Goal: Task Accomplishment & Management: Complete application form

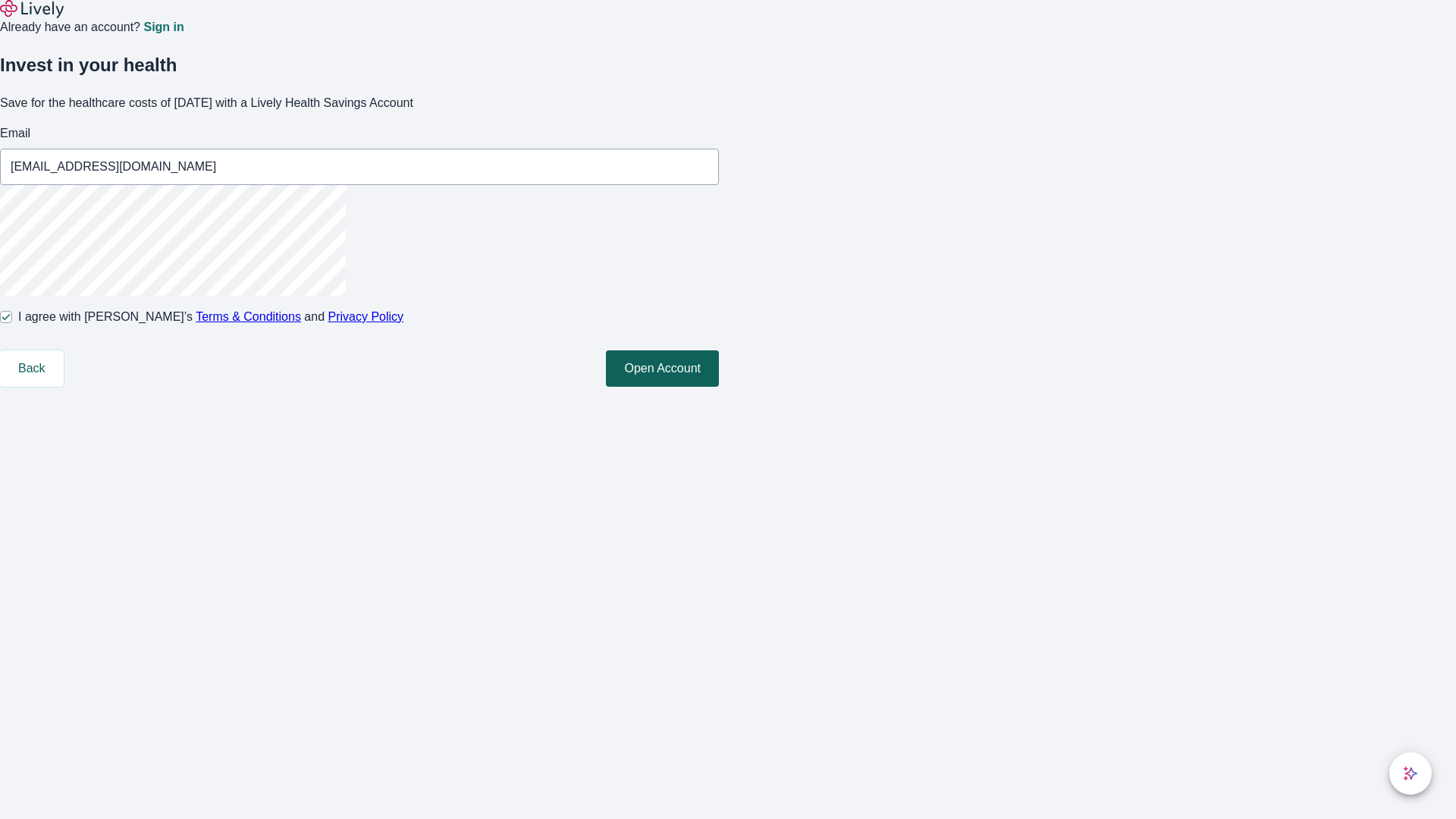
click at [719, 386] on button "Open Account" at bounding box center [662, 368] width 113 height 36
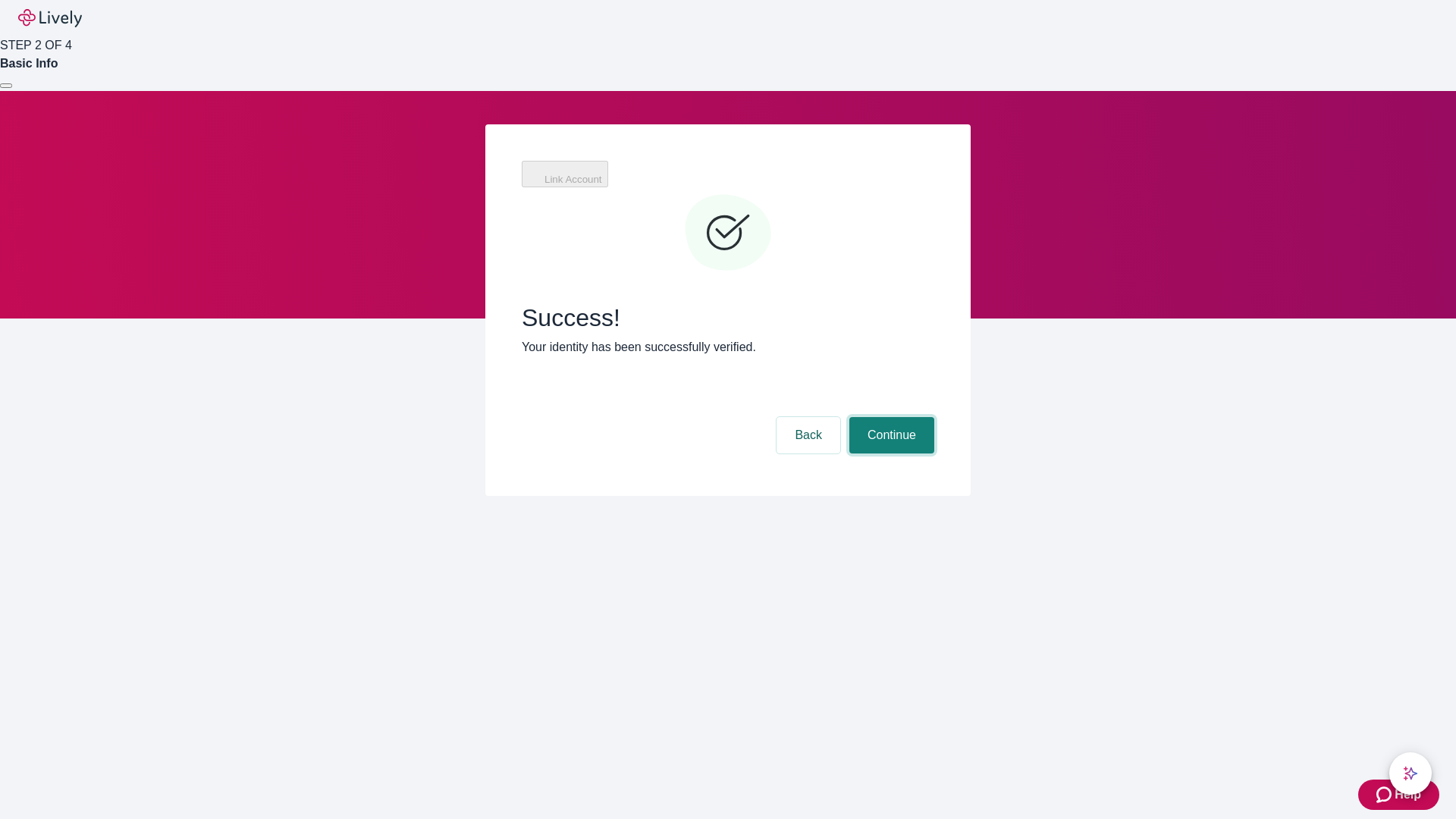
click at [890, 417] on button "Continue" at bounding box center [891, 435] width 85 height 36
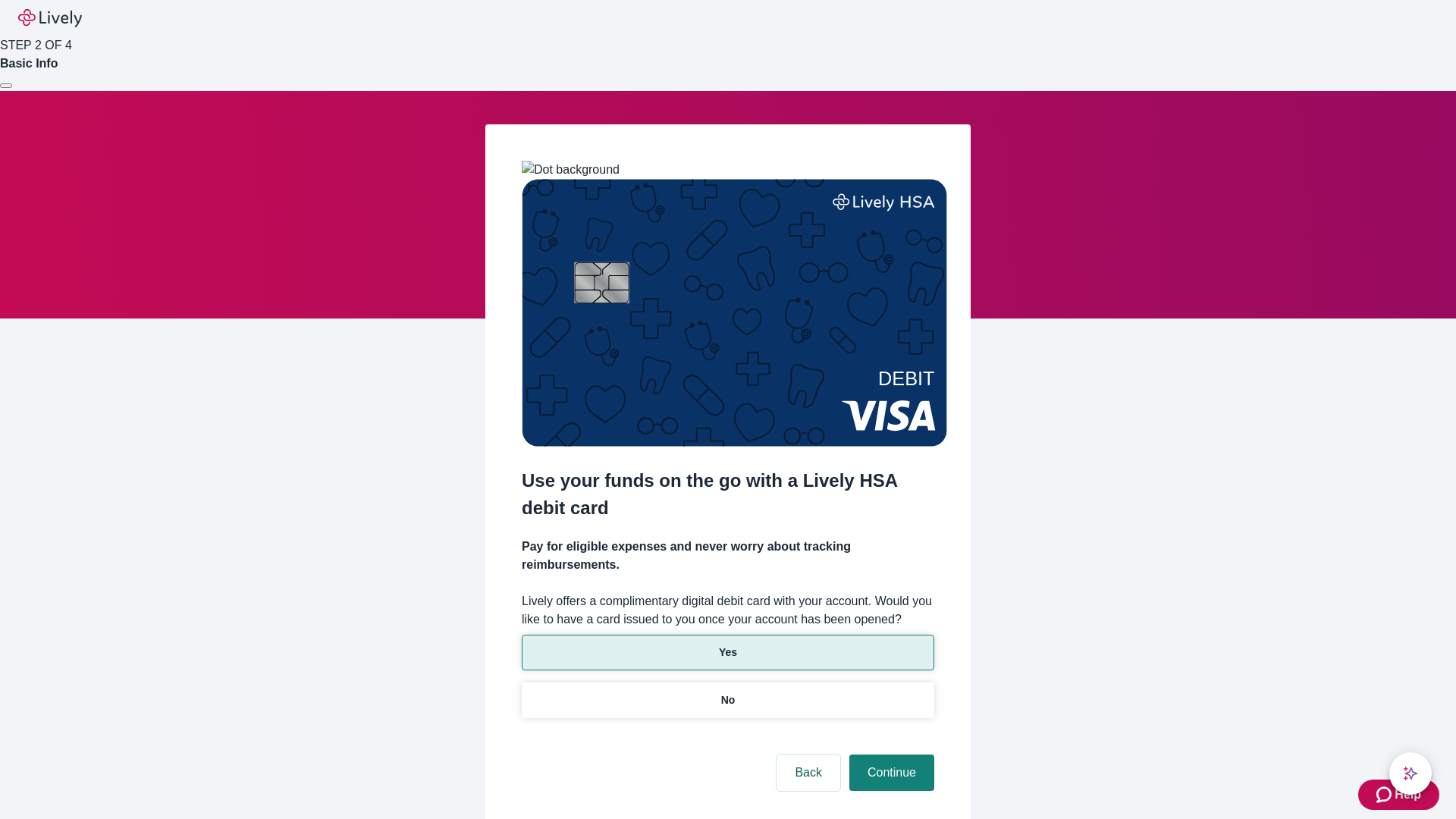
click at [727, 644] on p "Yes" at bounding box center [728, 652] width 18 height 16
click at [890, 754] on button "Continue" at bounding box center [891, 772] width 85 height 36
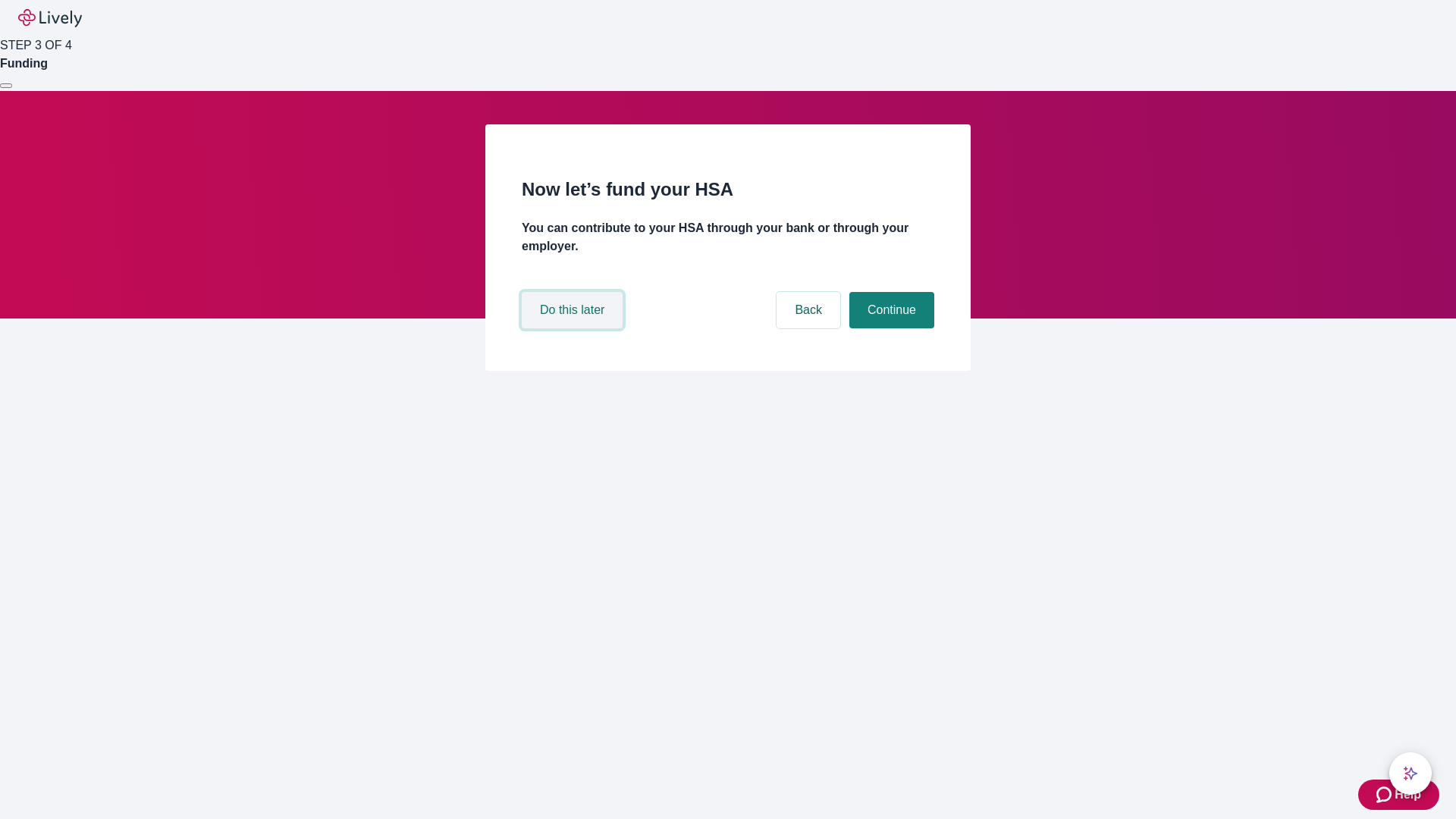
click at [574, 328] on button "Do this later" at bounding box center [572, 309] width 100 height 36
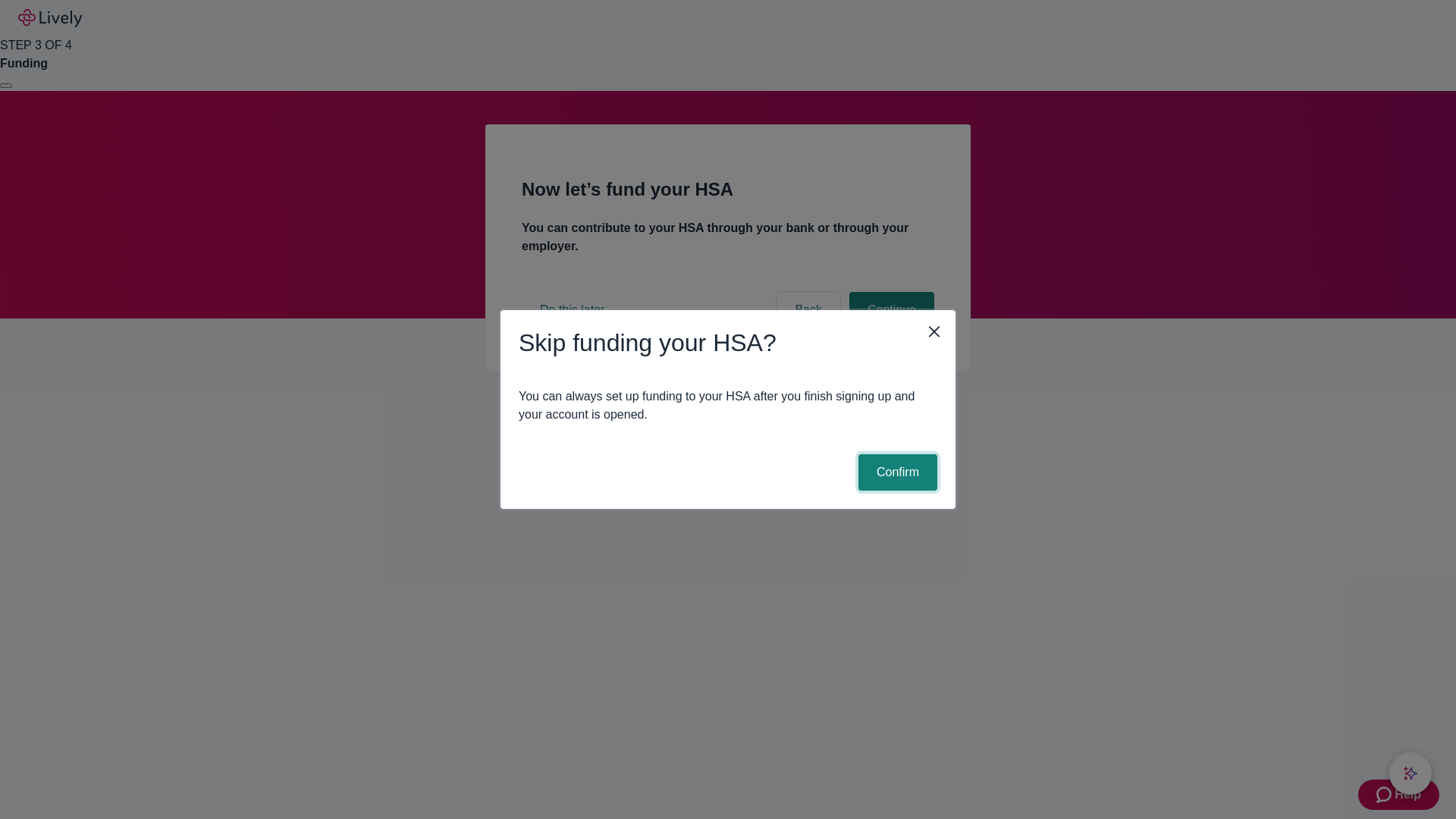
click at [895, 472] on button "Confirm" at bounding box center [897, 472] width 79 height 36
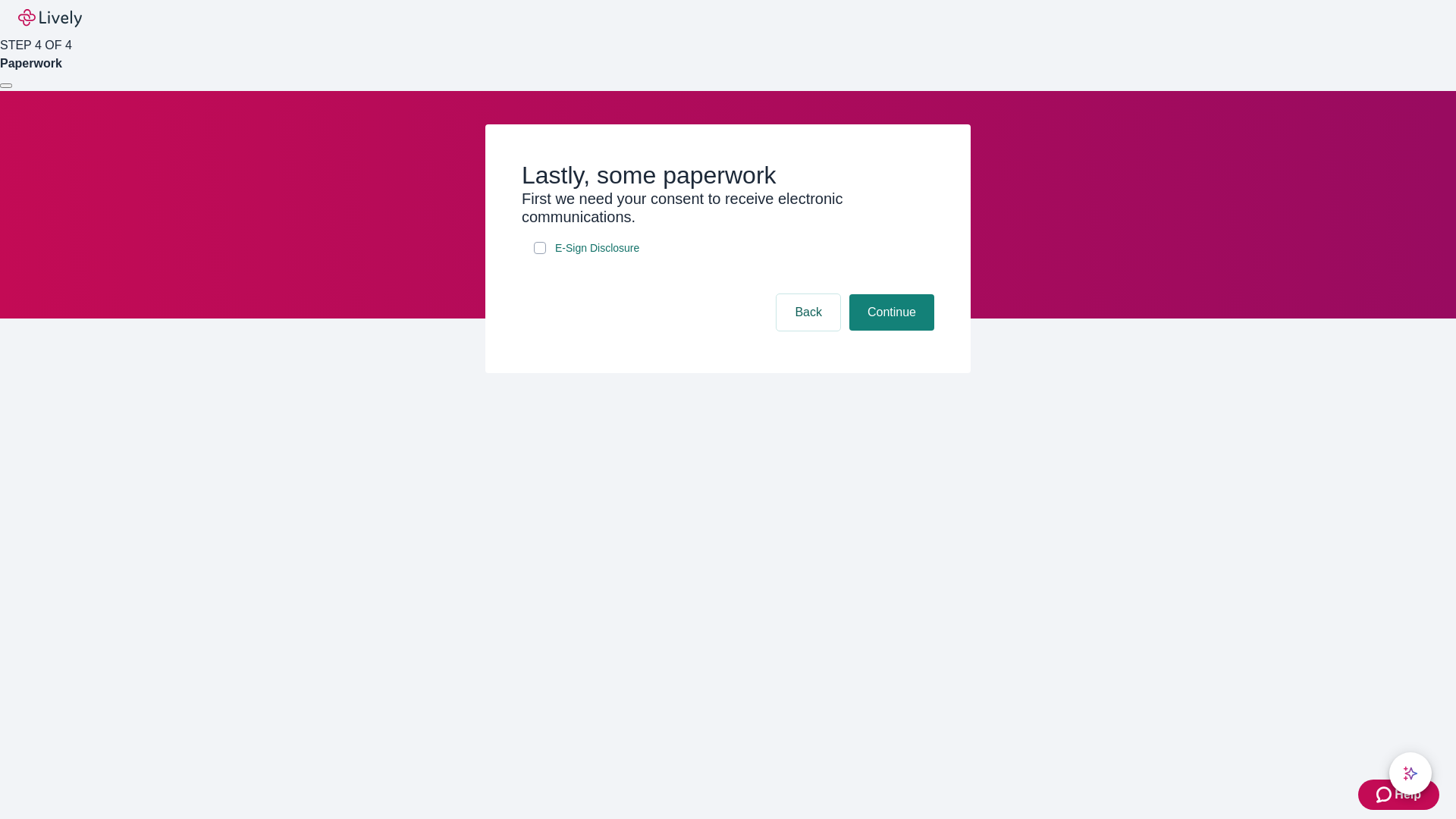
click at [540, 254] on input "E-Sign Disclosure" at bounding box center [540, 248] width 12 height 12
checkbox input "true"
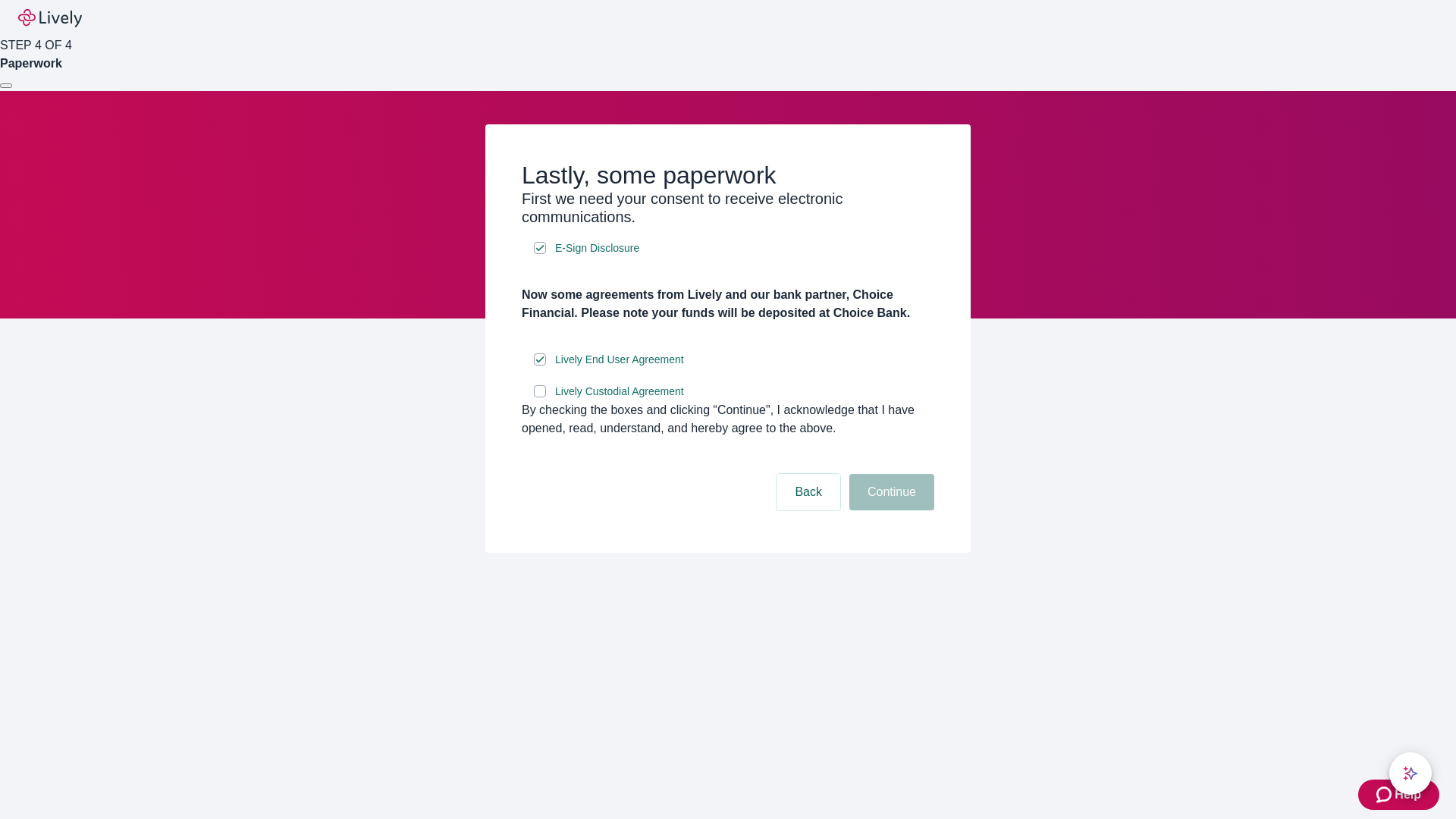
click at [540, 397] on input "Lively Custodial Agreement" at bounding box center [540, 390] width 12 height 12
checkbox input "true"
click at [890, 510] on button "Continue" at bounding box center [891, 492] width 85 height 36
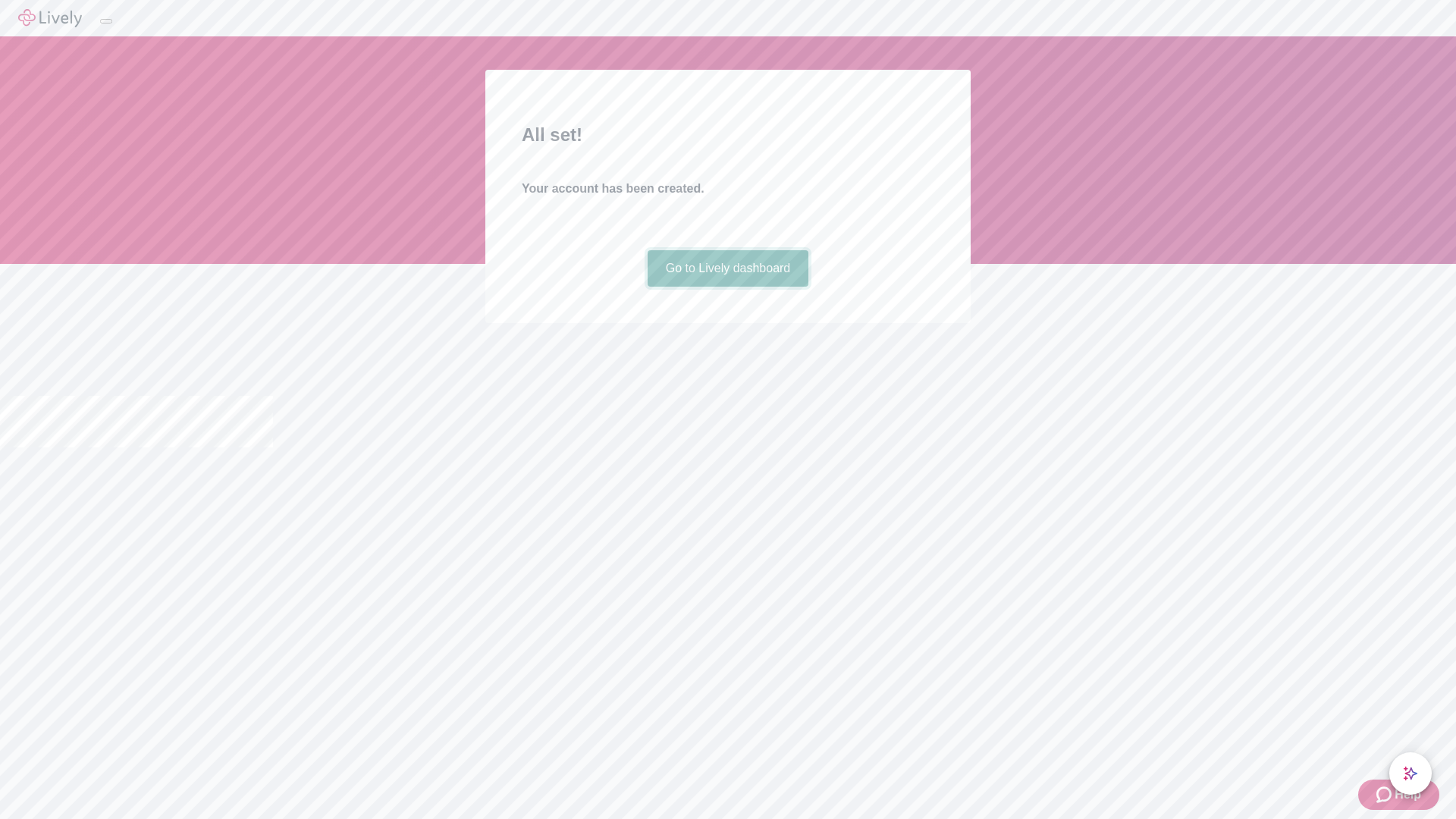
click at [727, 287] on link "Go to Lively dashboard" at bounding box center [728, 268] width 161 height 36
